Goal: Information Seeking & Learning: Learn about a topic

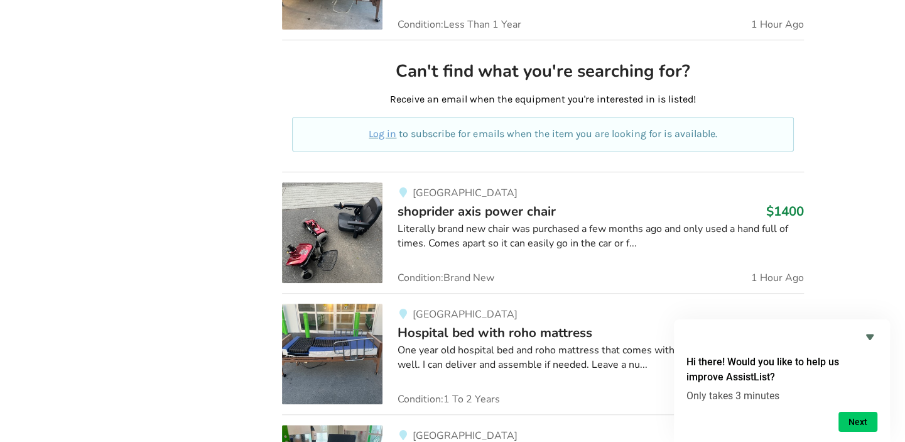
scroll to position [717, 0]
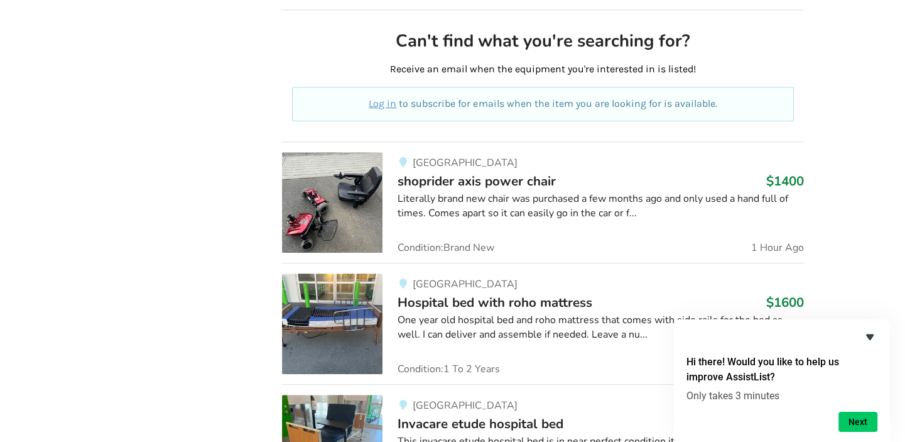
click at [866, 336] on icon "Hide survey" at bounding box center [870, 337] width 8 height 6
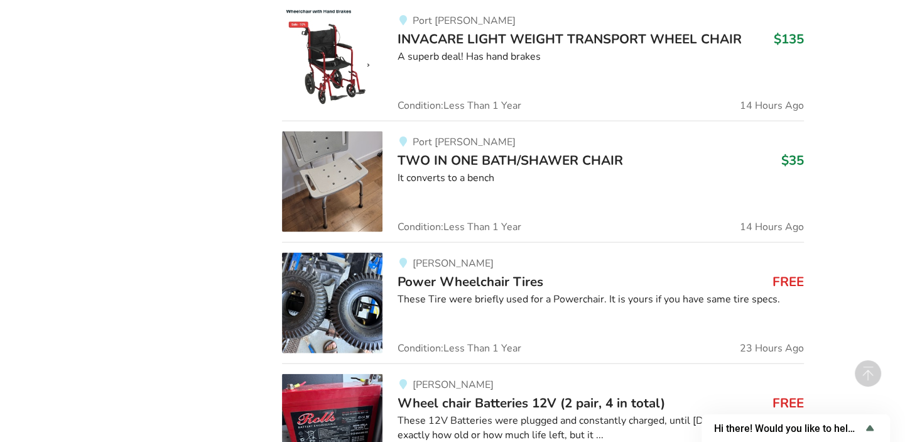
scroll to position [2513, 0]
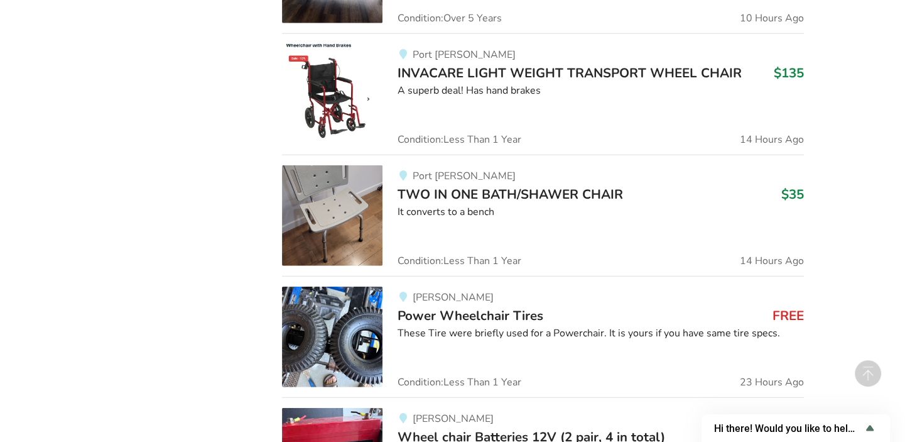
click at [327, 221] on img at bounding box center [332, 215] width 101 height 101
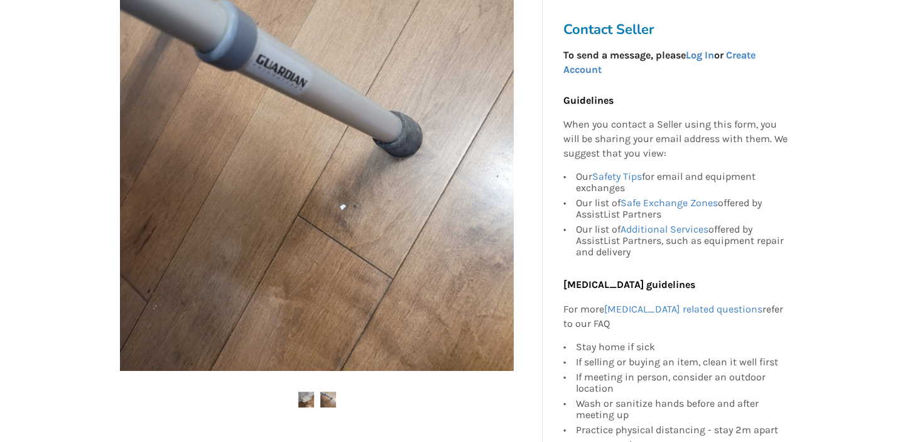
scroll to position [299, 0]
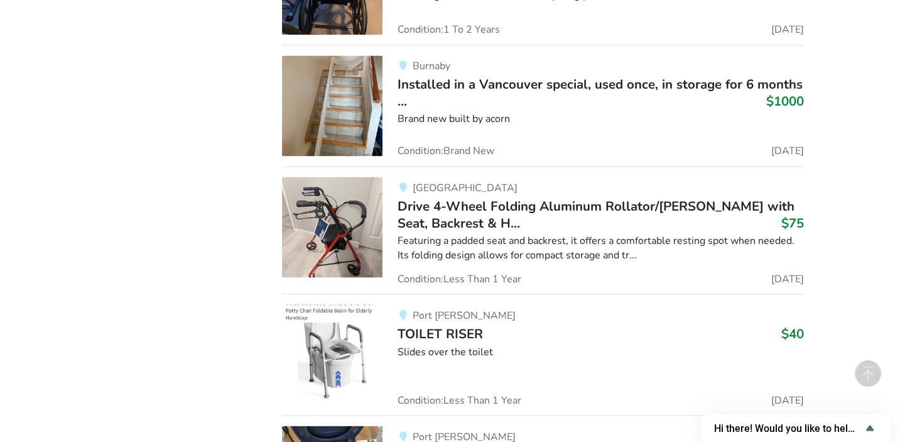
scroll to position [5580, 0]
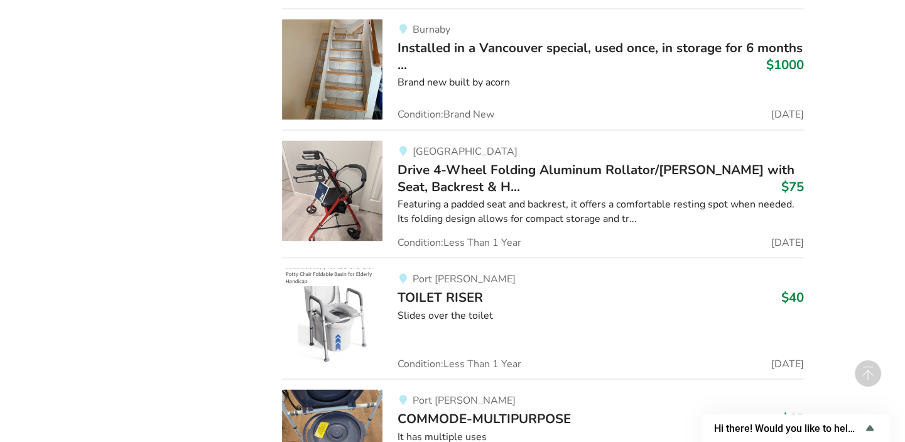
click at [329, 196] on img at bounding box center [332, 190] width 101 height 101
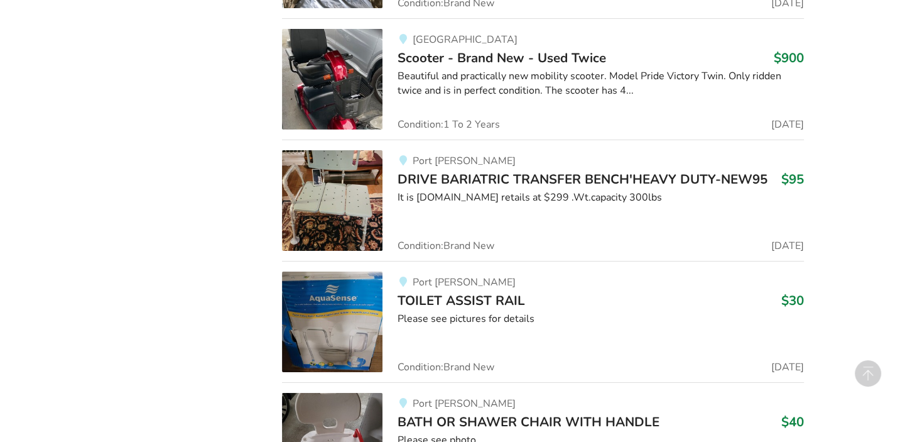
scroll to position [7407, 0]
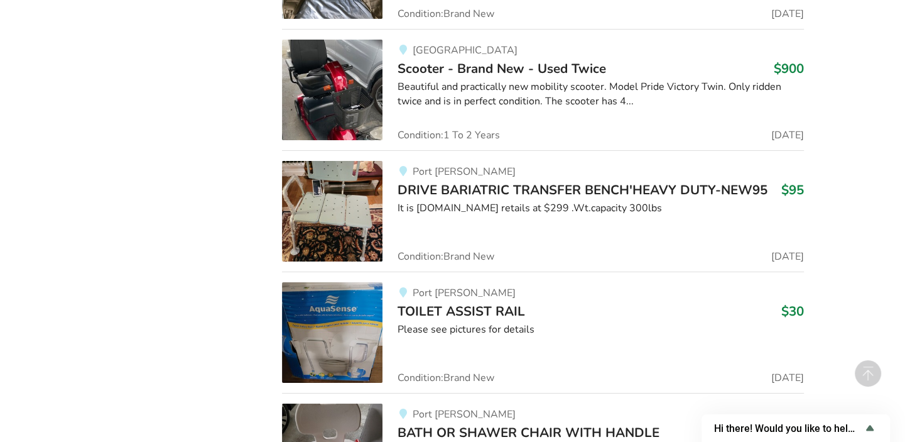
click at [352, 213] on img at bounding box center [332, 211] width 101 height 101
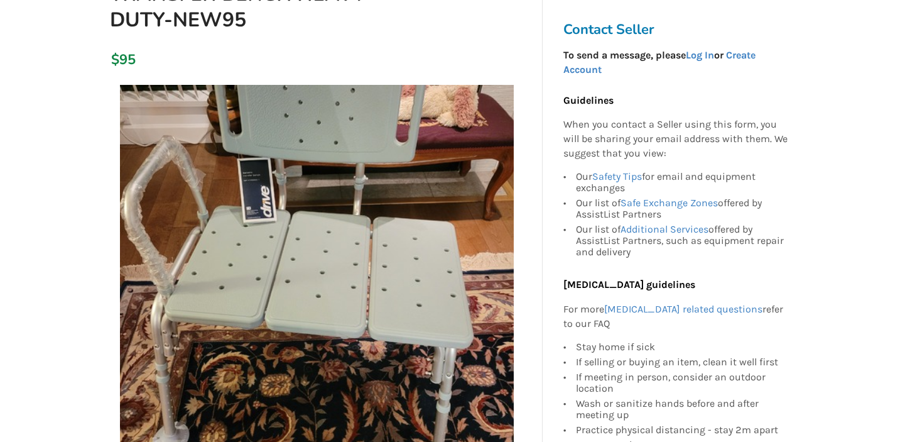
scroll to position [359, 0]
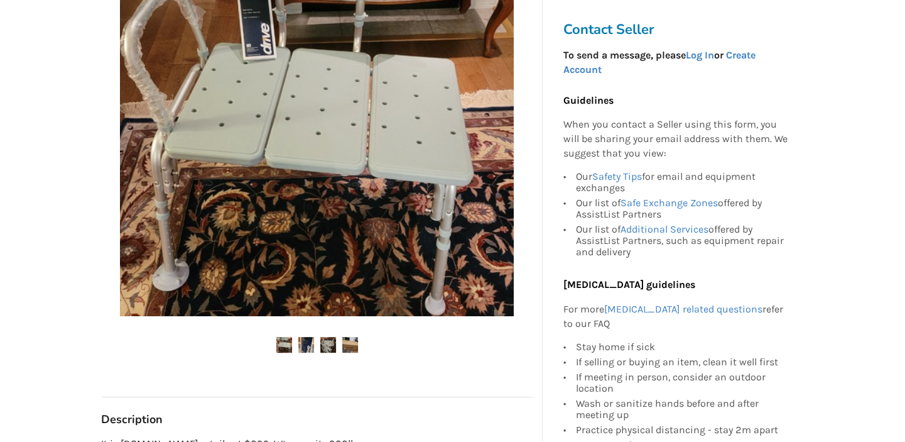
click at [306, 347] on img at bounding box center [306, 345] width 16 height 16
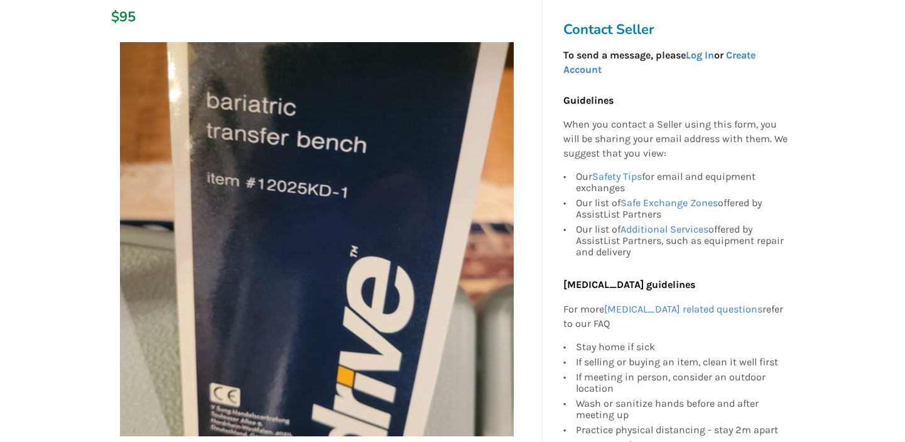
scroll to position [299, 0]
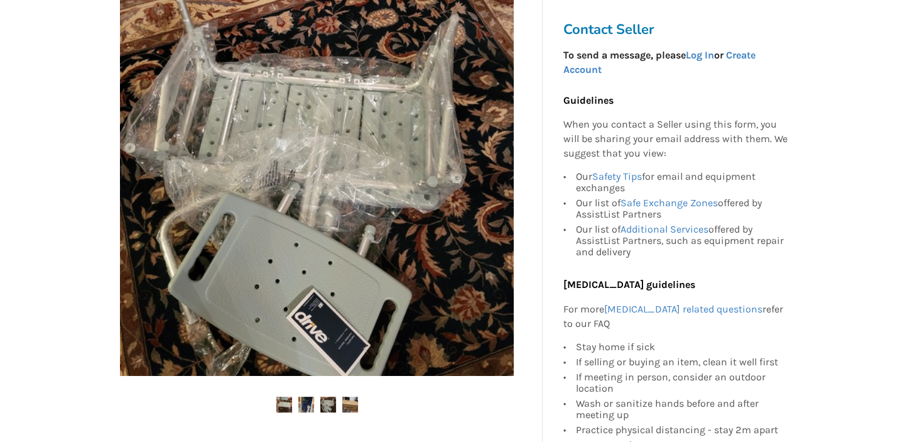
click at [331, 405] on img at bounding box center [328, 404] width 16 height 16
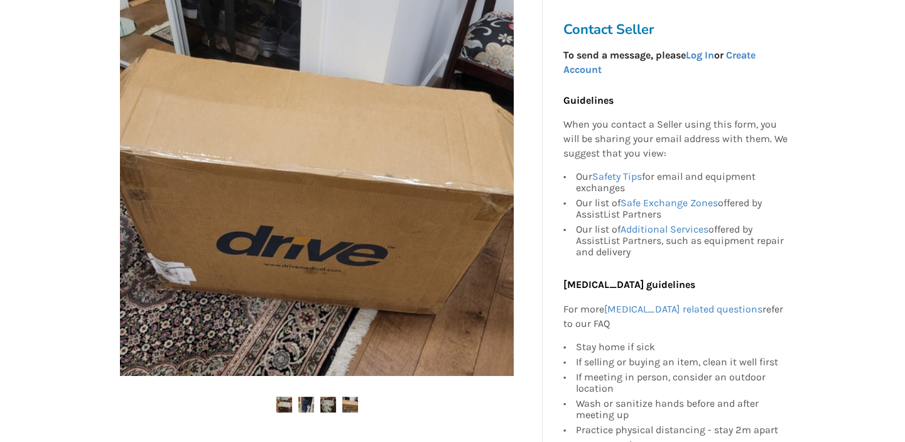
click at [352, 403] on img at bounding box center [350, 404] width 16 height 16
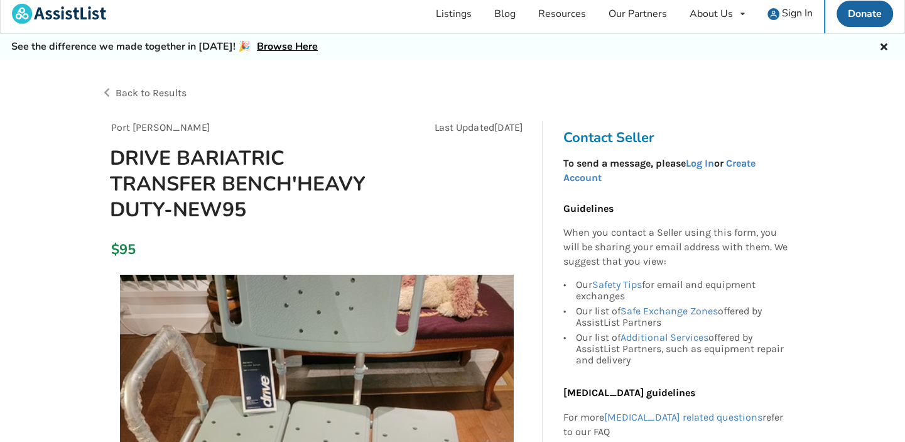
scroll to position [0, 0]
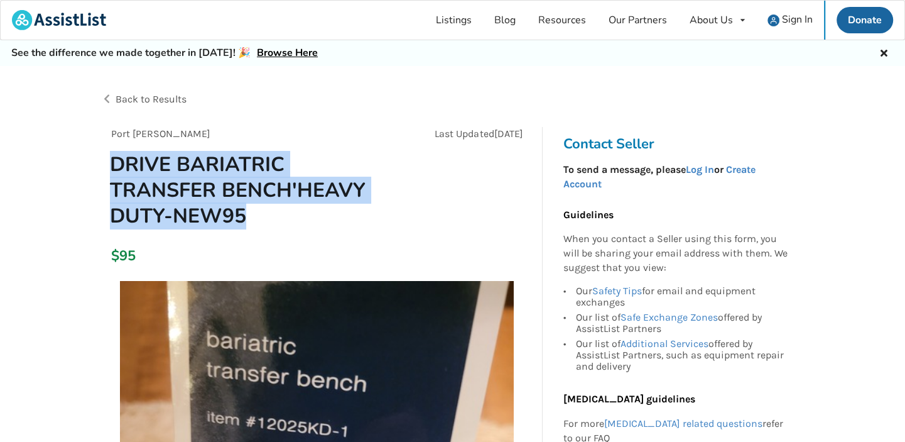
drag, startPoint x: 266, startPoint y: 218, endPoint x: 113, endPoint y: 165, distance: 162.3
click at [113, 165] on h1 "DRIVE BARIATRIC TRANSFER BENCH'HEAVY DUTY-NEW95" at bounding box center [248, 189] width 297 height 77
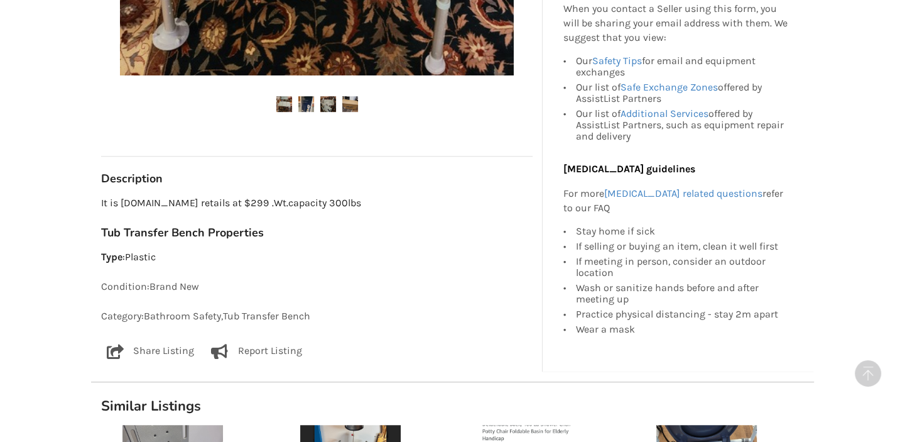
scroll to position [478, 0]
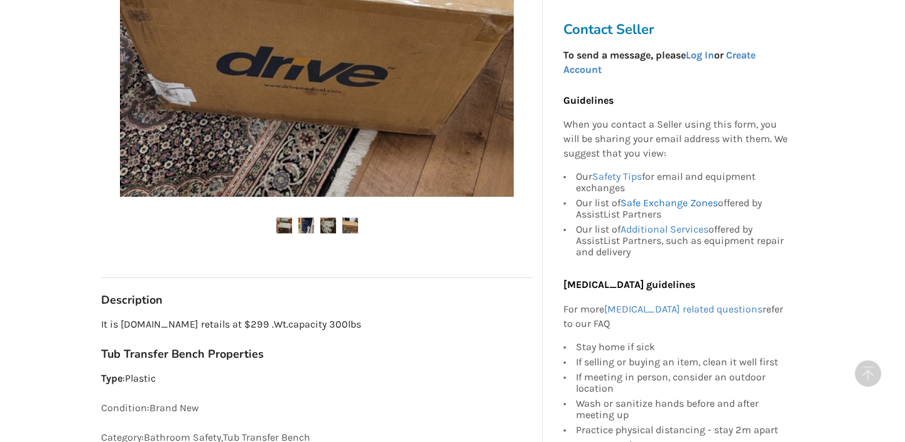
click at [680, 202] on link "Safe Exchange Zones" at bounding box center [668, 203] width 97 height 12
